Goal: Task Accomplishment & Management: Use online tool/utility

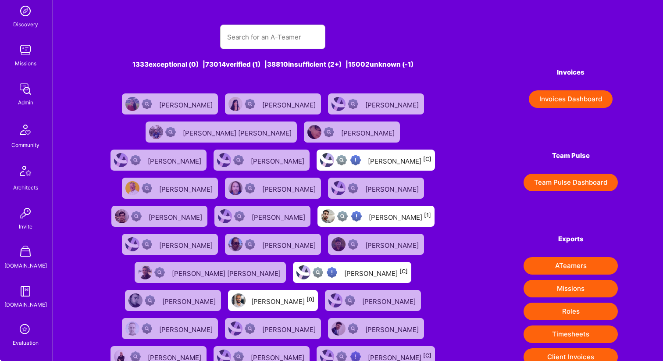
scroll to position [270, 0]
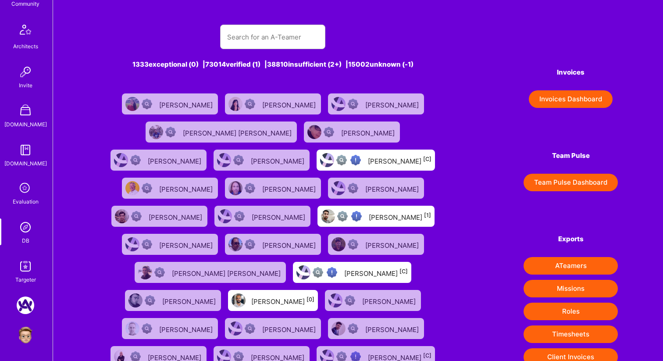
click at [27, 185] on icon at bounding box center [25, 188] width 17 height 17
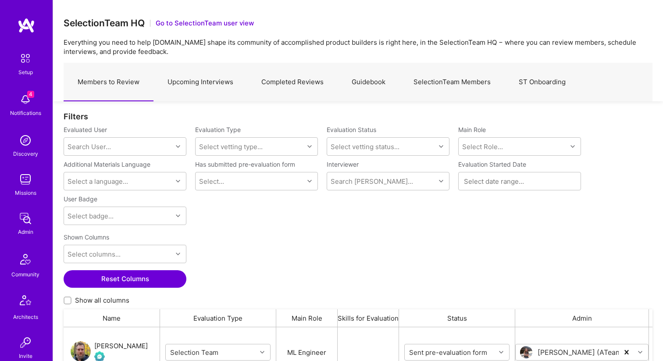
scroll to position [270, 0]
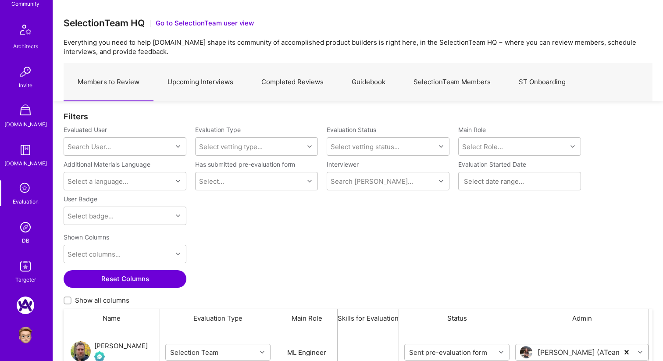
click at [28, 227] on img at bounding box center [26, 227] width 18 height 18
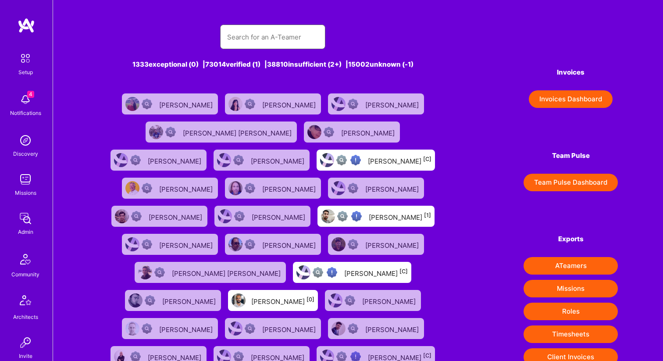
click at [270, 42] on input "text" at bounding box center [272, 37] width 91 height 22
type input "eliot test"
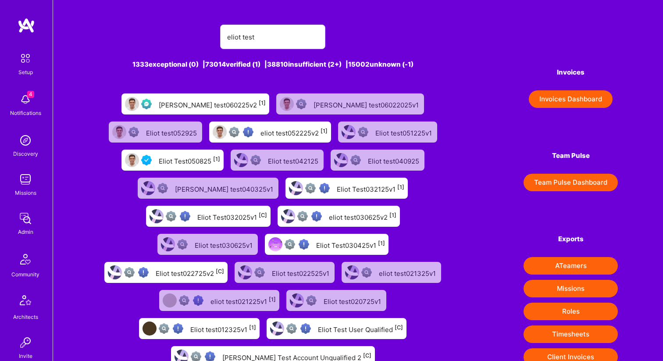
click at [220, 154] on div "Eliot Test050825 [1]" at bounding box center [189, 159] width 61 height 11
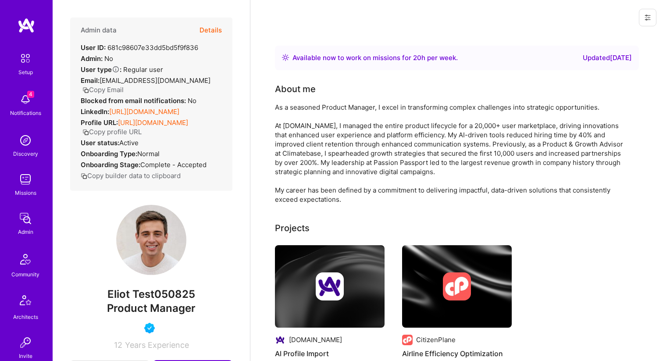
scroll to position [270, 0]
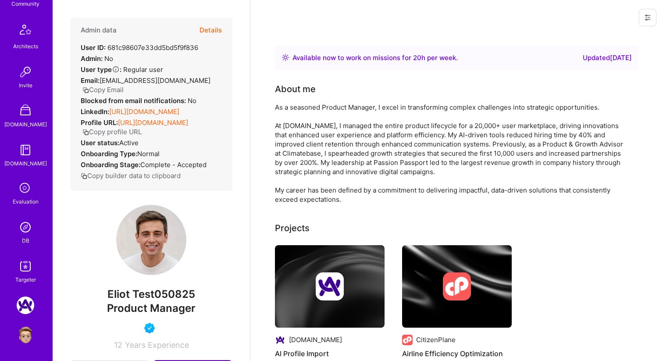
click at [27, 226] on img at bounding box center [26, 227] width 18 height 18
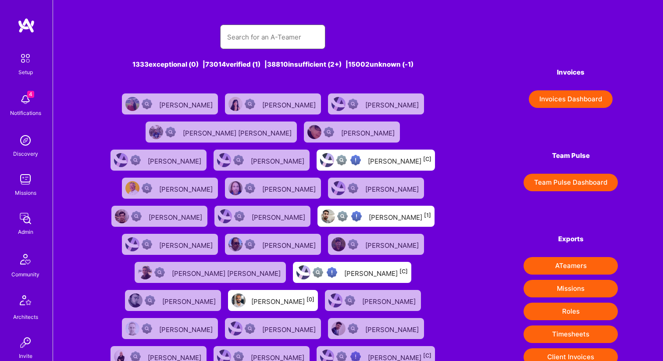
click at [272, 38] on input "text" at bounding box center [272, 37] width 91 height 22
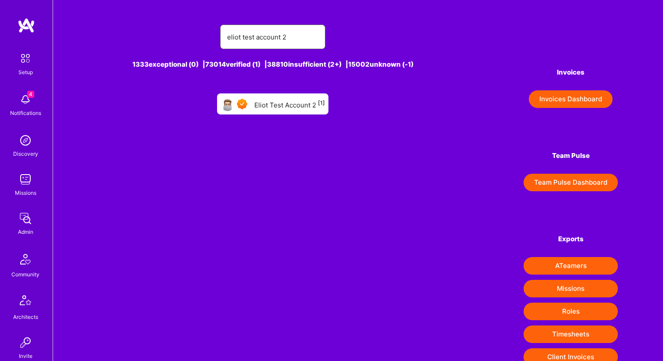
type input "eliot test account 2"
click at [284, 104] on div "Eliot Test Account 2 [1]" at bounding box center [289, 103] width 71 height 11
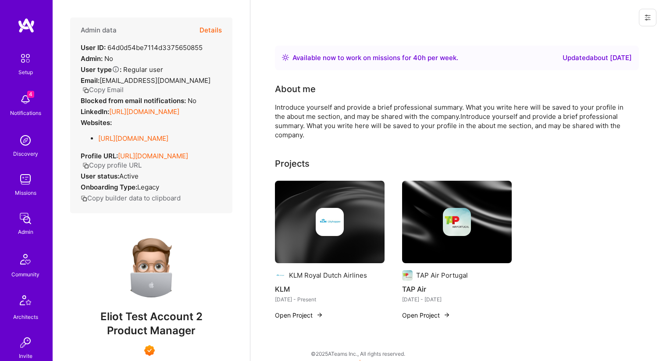
click at [202, 33] on button "Details" at bounding box center [210, 30] width 22 height 25
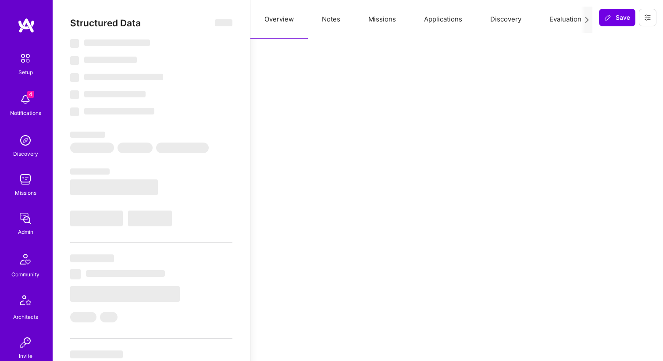
select select "Right Now"
select select "7"
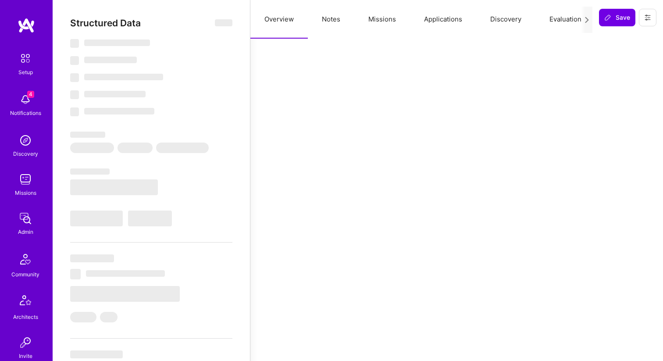
select select "US"
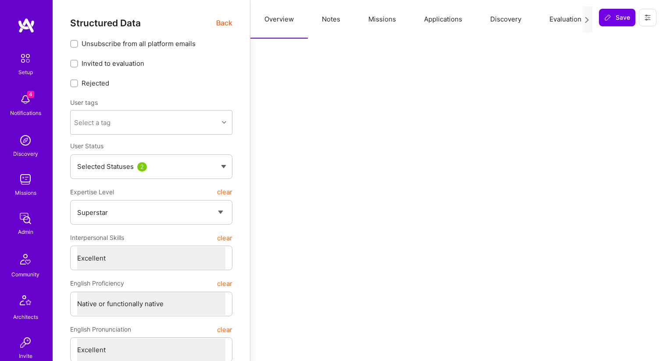
click at [544, 21] on button "Evaluation" at bounding box center [565, 19] width 60 height 39
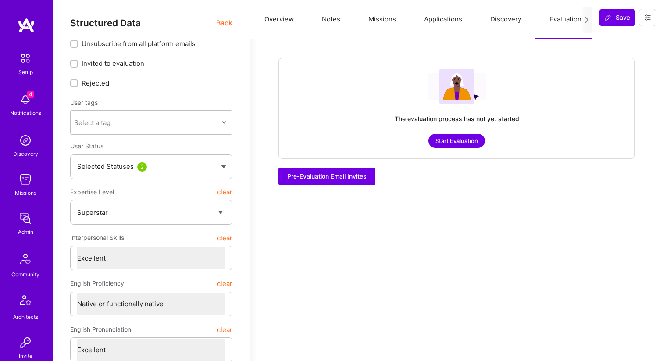
click at [462, 139] on button "Start Evaluation" at bounding box center [456, 141] width 57 height 14
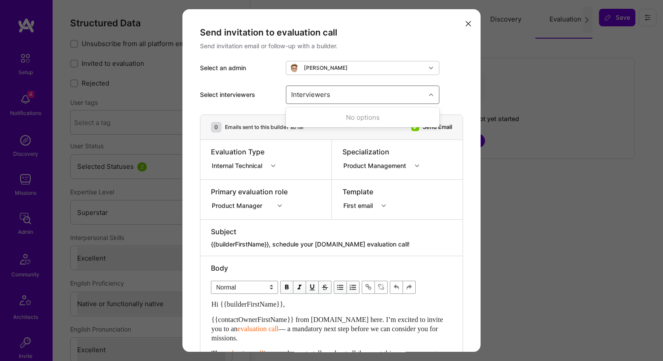
click at [319, 94] on div "Interviewers" at bounding box center [310, 94] width 43 height 13
type input "eliot"
click at [311, 116] on div "Eliot Raymond" at bounding box center [362, 117] width 143 height 9
checkbox input "true"
click at [311, 130] on div "Eliot Raymond" at bounding box center [362, 133] width 143 height 9
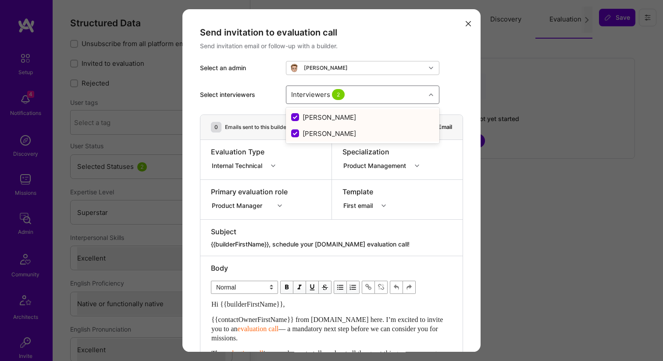
click at [308, 131] on div "Eliot Raymond" at bounding box center [362, 133] width 143 height 9
checkbox input "true"
click at [265, 88] on div "Select interviewers Interviewers 2" at bounding box center [331, 94] width 263 height 39
click at [375, 99] on div "Interviewers 2" at bounding box center [355, 95] width 139 height 18
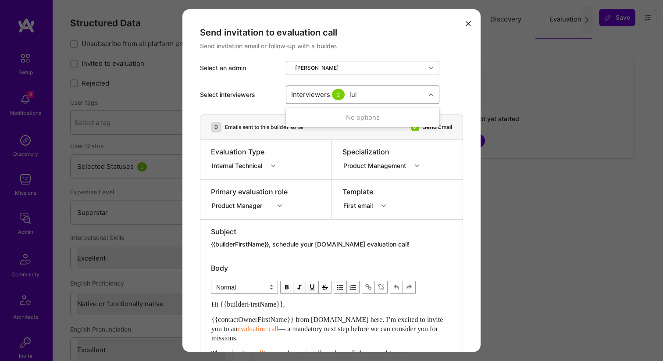
type input "luis"
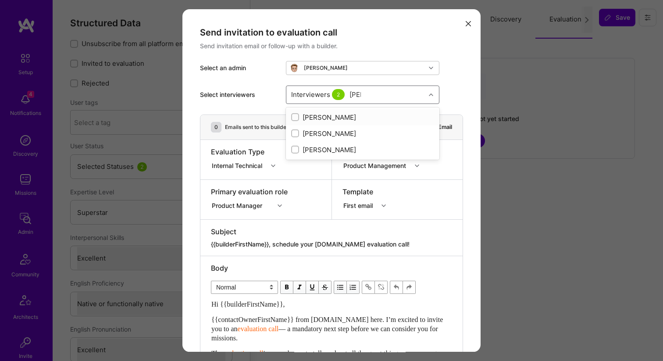
click at [350, 116] on div "Luís Teófilo" at bounding box center [362, 117] width 143 height 9
click at [306, 117] on div "Luís Teófilo" at bounding box center [362, 117] width 143 height 9
checkbox input "false"
click at [356, 97] on input "tanya" at bounding box center [358, 94] width 18 height 9
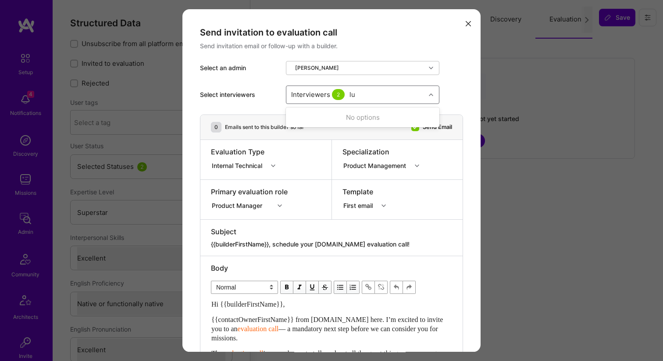
type input "luis"
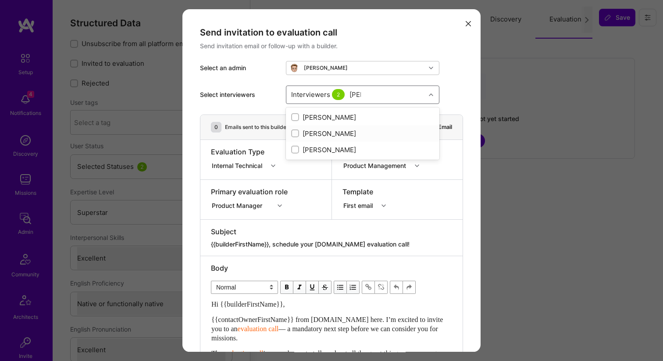
click at [334, 134] on div "Luis Montoya" at bounding box center [362, 133] width 143 height 9
checkbox input "true"
click at [269, 92] on div "Select interviewers" at bounding box center [239, 94] width 79 height 9
click at [264, 165] on div "Internal Technical" at bounding box center [239, 165] width 54 height 9
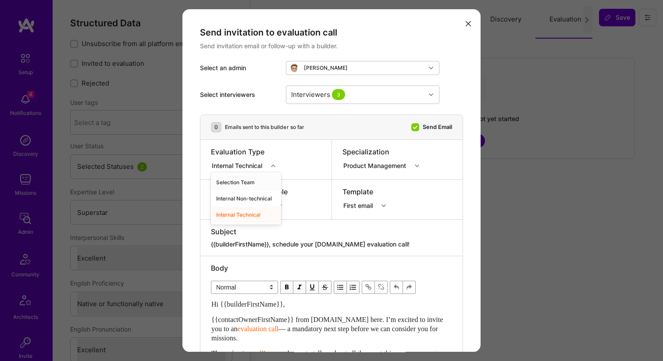
click at [262, 177] on div "Selection Team" at bounding box center [246, 182] width 70 height 16
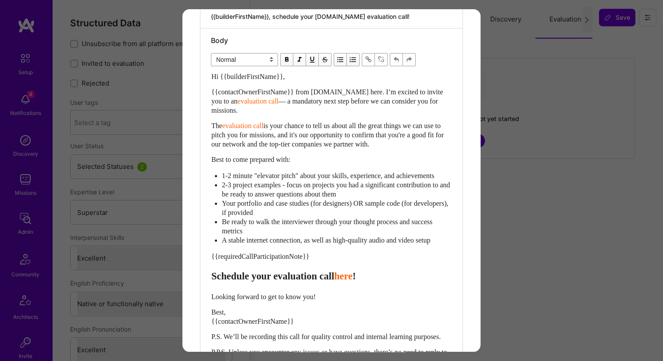
scroll to position [316, 0]
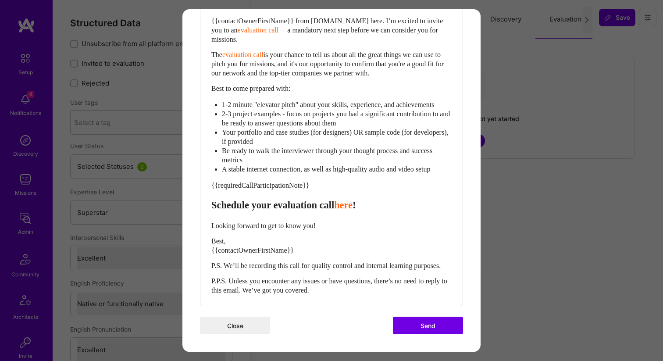
click at [433, 329] on button "Send" at bounding box center [428, 325] width 70 height 18
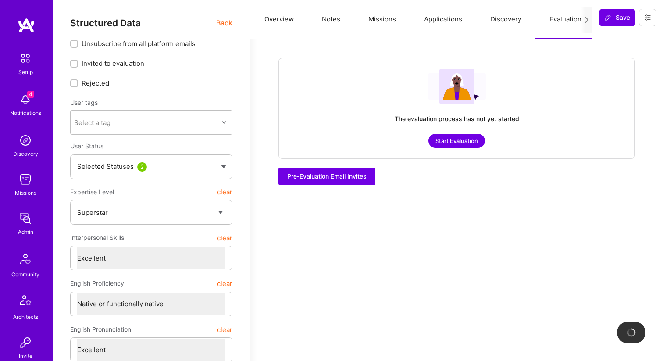
checkbox input "true"
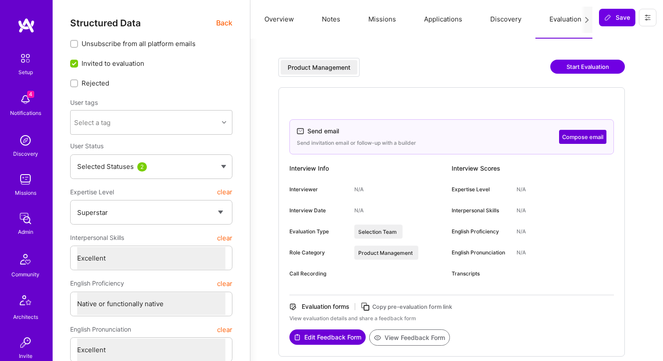
click at [225, 22] on span "Back" at bounding box center [224, 23] width 16 height 11
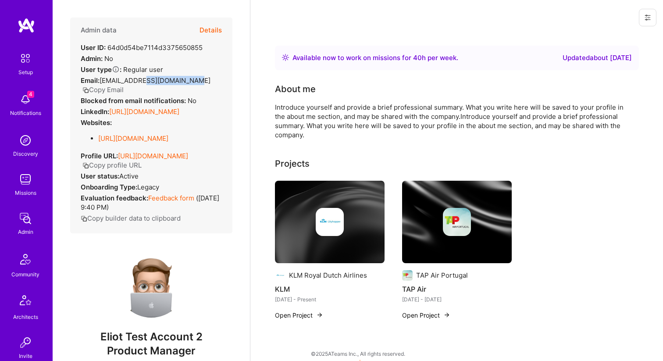
drag, startPoint x: 141, startPoint y: 82, endPoint x: 210, endPoint y: 80, distance: 69.3
click at [210, 80] on div "Email: eliot+test2@digilocity.com Copy Email" at bounding box center [151, 85] width 141 height 18
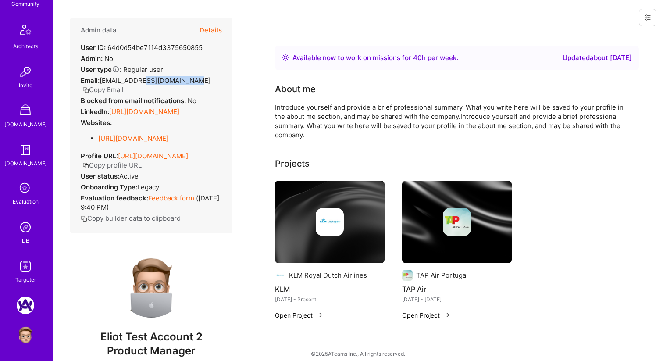
click at [647, 17] on icon at bounding box center [647, 17] width 5 height 1
click at [623, 36] on button "Login as Eliot" at bounding box center [610, 37] width 92 height 22
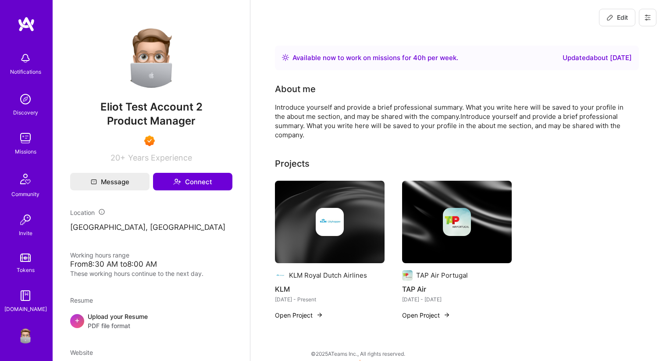
scroll to position [0, 0]
